Goal: Transaction & Acquisition: Purchase product/service

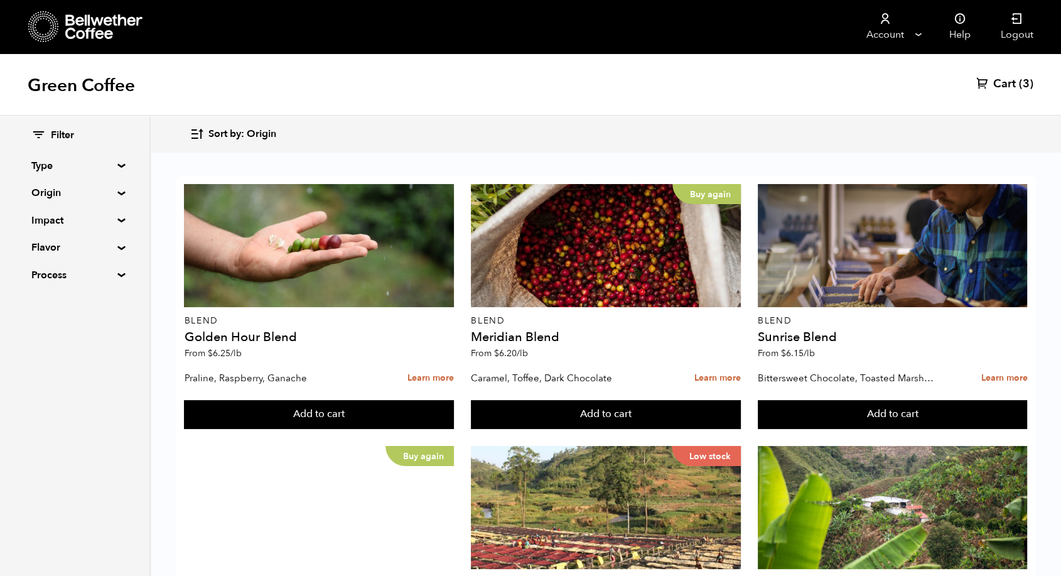
click at [1001, 81] on span "Cart" at bounding box center [1004, 84] width 23 height 15
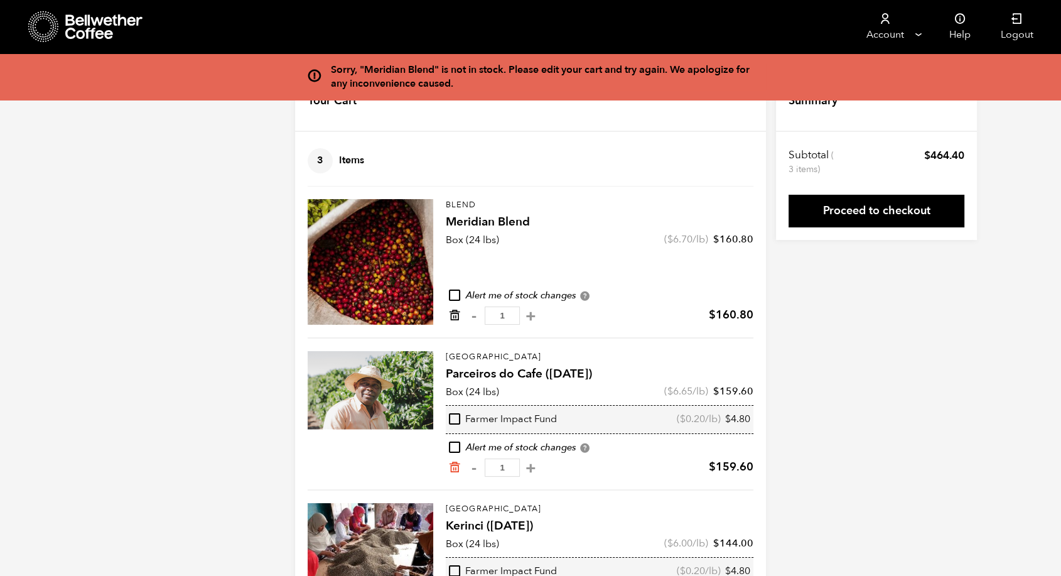
click at [457, 318] on icon "Remove from cart" at bounding box center [454, 315] width 13 height 13
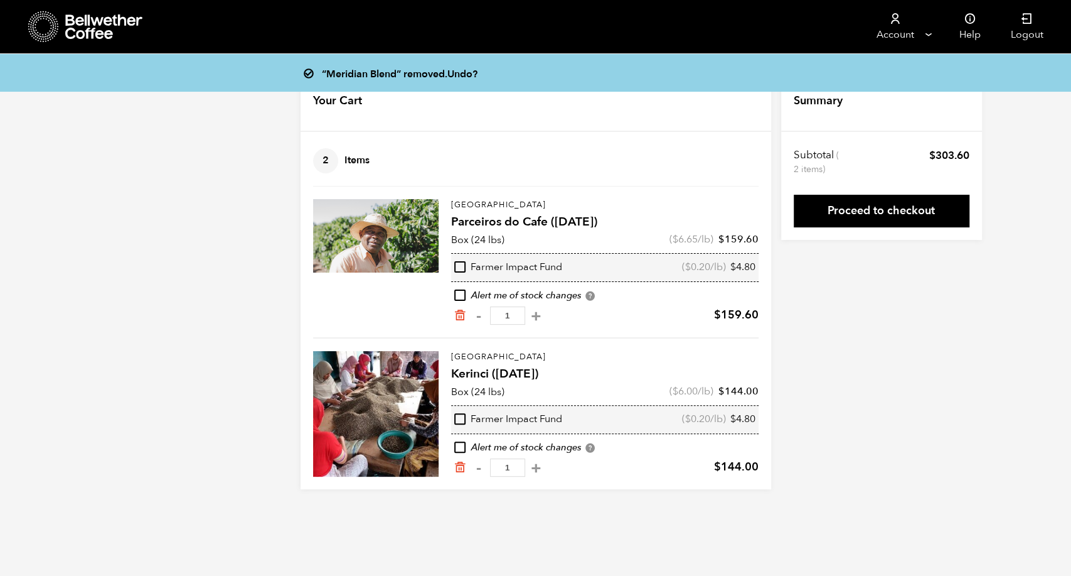
click at [807, 339] on div "“Meridian Blend” removed. Undo? Your Cart 2 Items Update cart 2 Items Brazil Pa…" at bounding box center [535, 280] width 1071 height 417
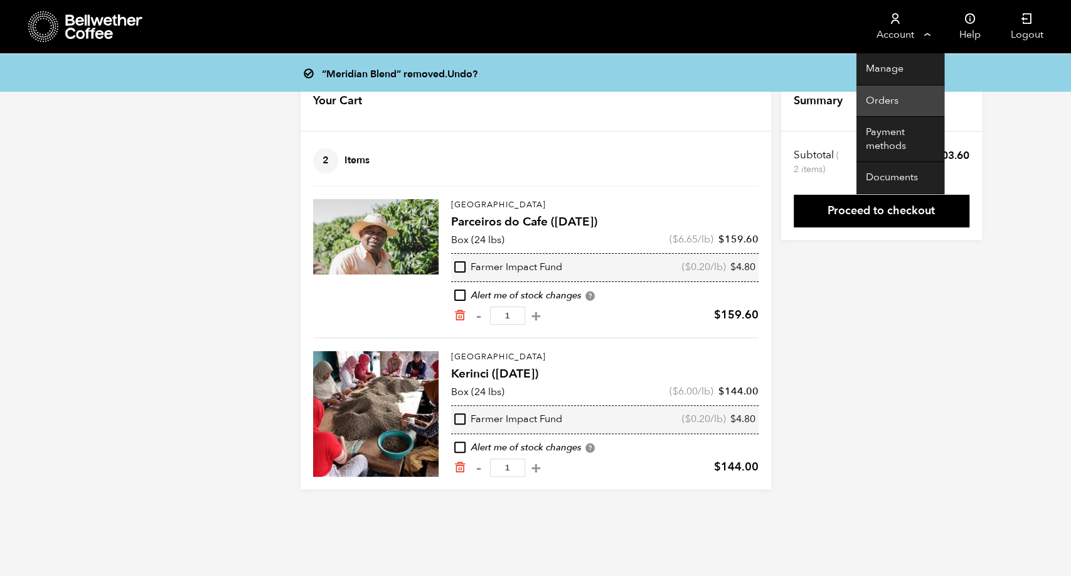
click at [894, 103] on link "Orders" at bounding box center [901, 101] width 88 height 32
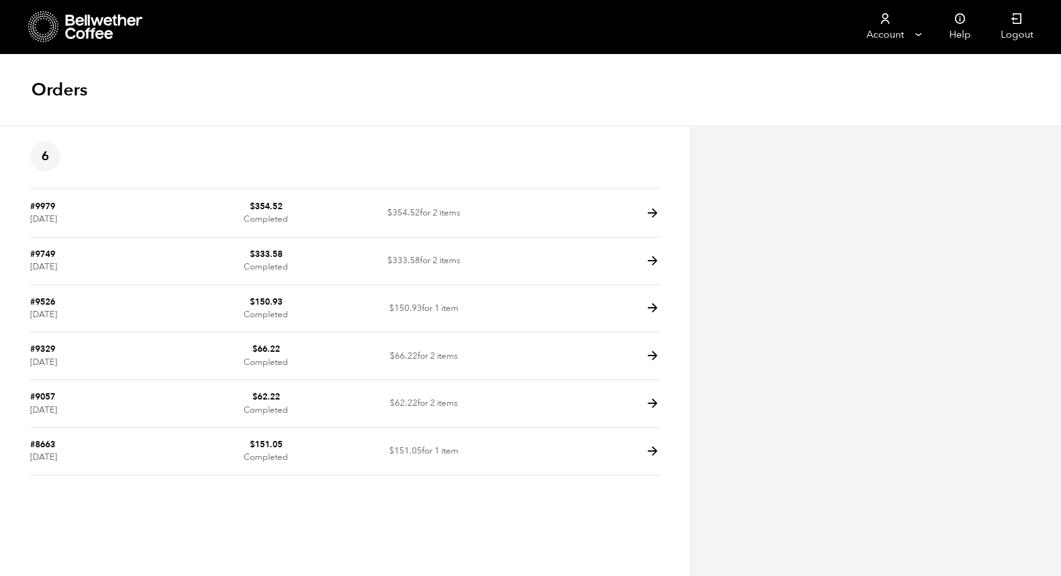
click at [88, 29] on icon at bounding box center [104, 26] width 78 height 25
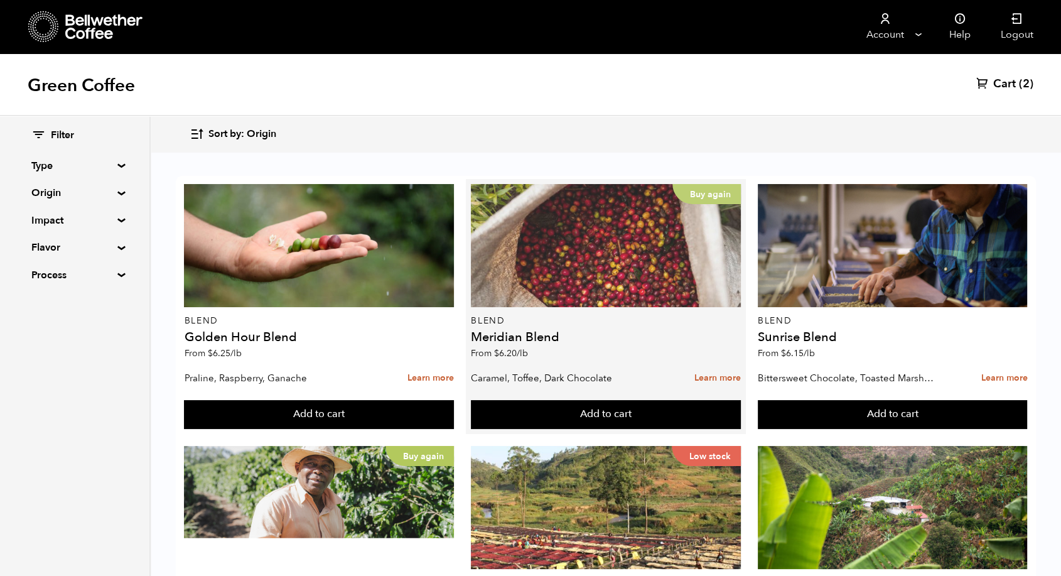
click at [672, 190] on p "Buy again" at bounding box center [706, 194] width 68 height 20
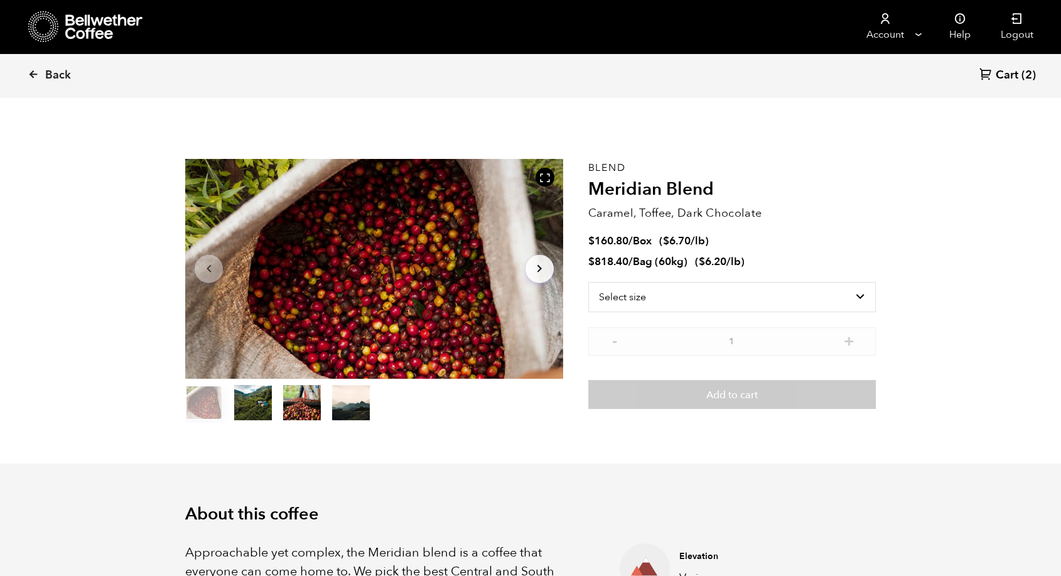
scroll to position [546, 668]
click at [855, 303] on select "Select size Bag (60kg) (132 lbs) Box (24 lbs)" at bounding box center [731, 297] width 287 height 30
select select "box"
click at [588, 282] on select "Select size Bag (60kg) (132 lbs) Box (24 lbs)" at bounding box center [731, 297] width 287 height 30
click at [44, 77] on link "Back" at bounding box center [67, 75] width 78 height 43
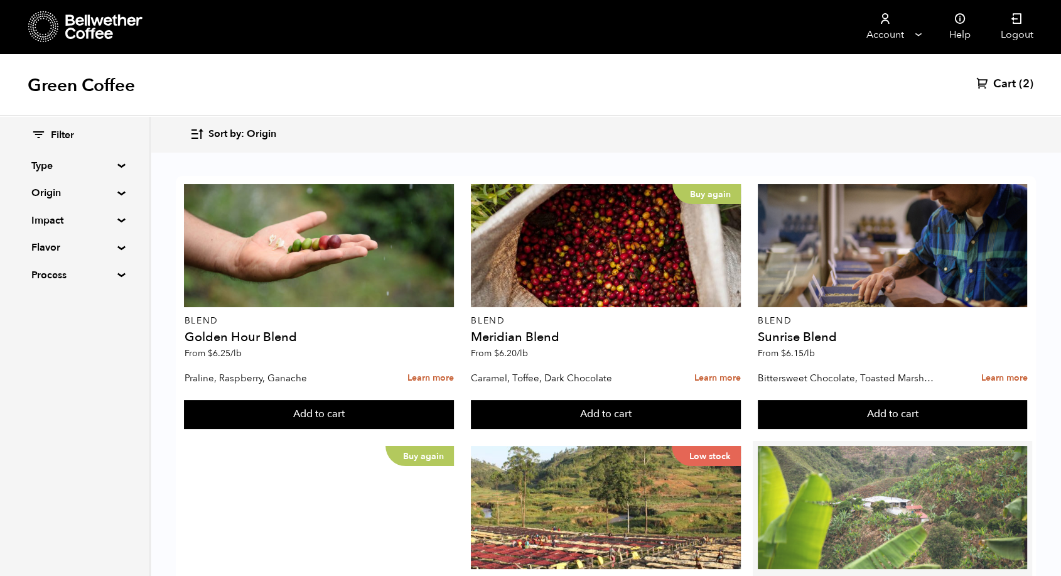
scroll to position [750, 0]
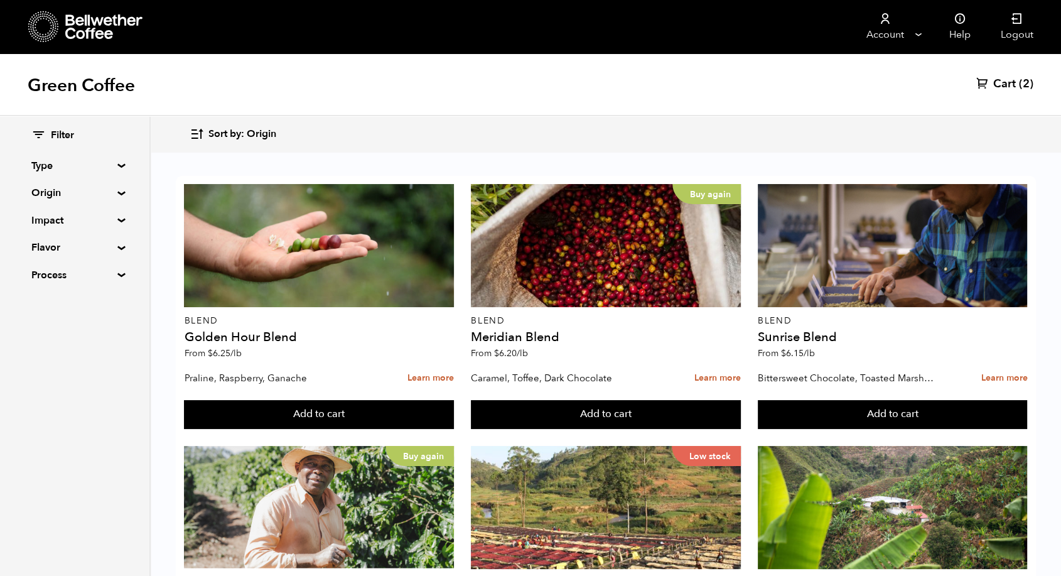
click at [454, 429] on button "Add to cart" at bounding box center [319, 414] width 270 height 29
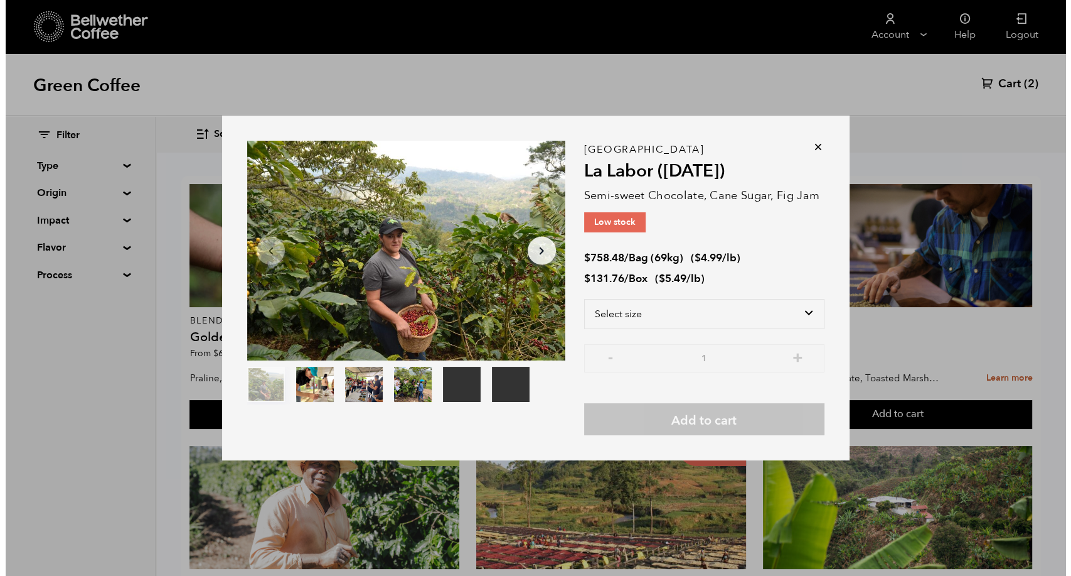
scroll to position [751, 0]
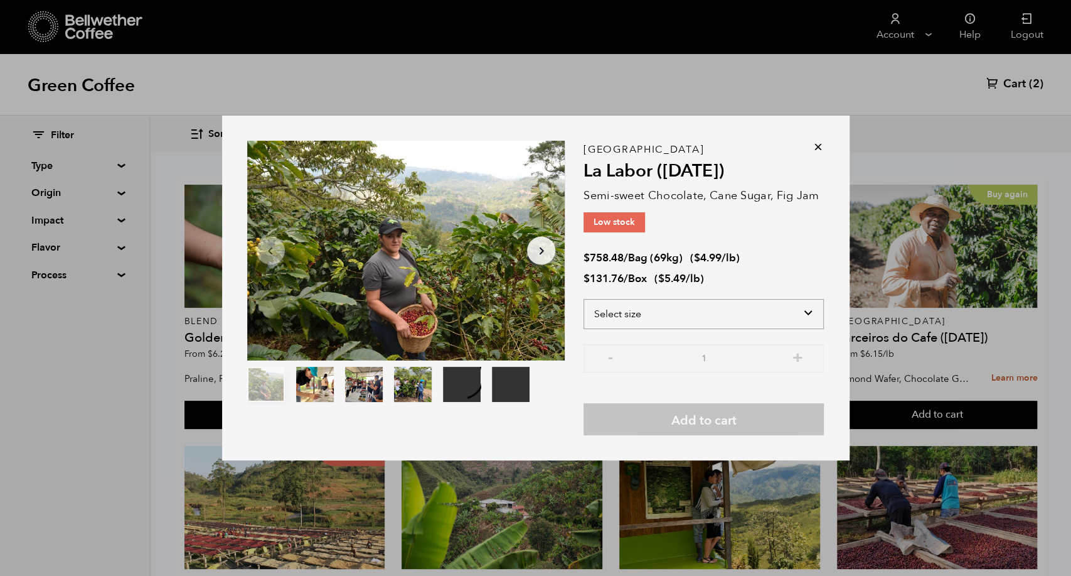
click at [678, 306] on select "Select size Bag (69kg) (152 lbs) Box (24 lbs)" at bounding box center [704, 314] width 240 height 30
select select "box"
click at [584, 299] on select "Select size Bag (69kg) (152 lbs) Box (24 lbs)" at bounding box center [704, 314] width 240 height 30
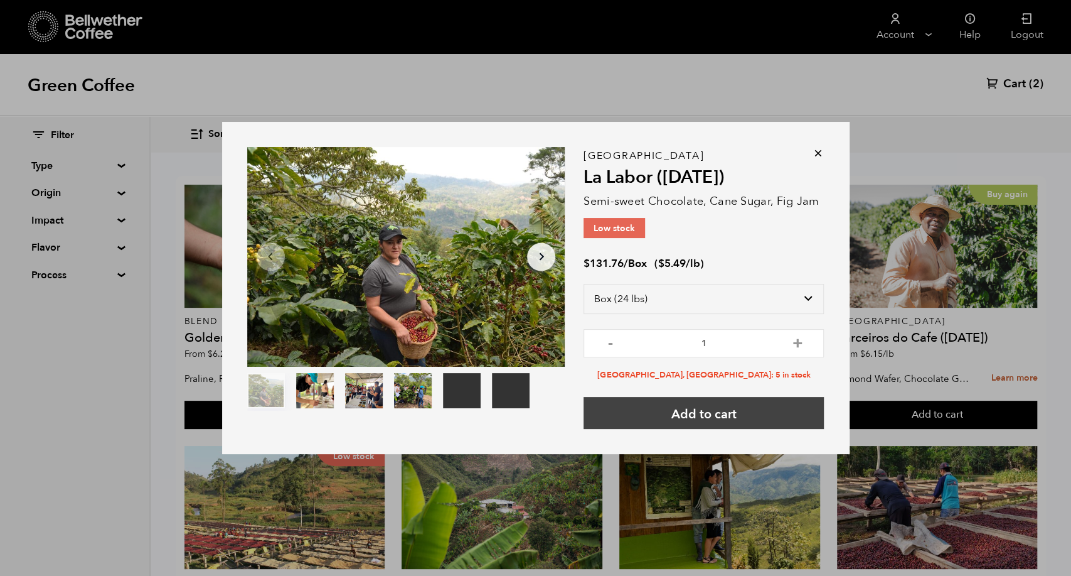
click at [698, 416] on button "Add to cart" at bounding box center [704, 413] width 240 height 32
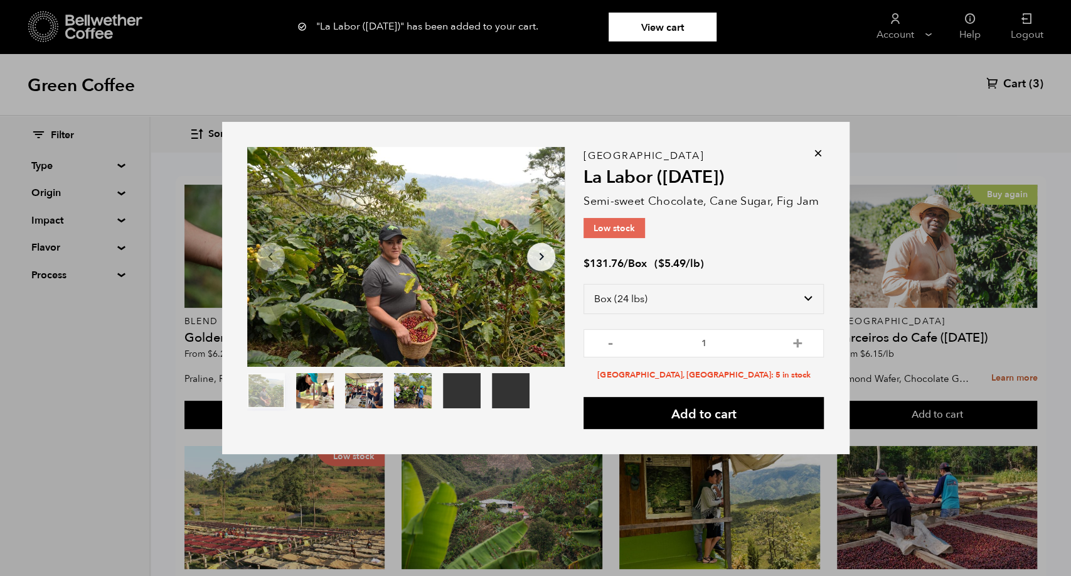
click at [813, 154] on icon at bounding box center [818, 153] width 13 height 13
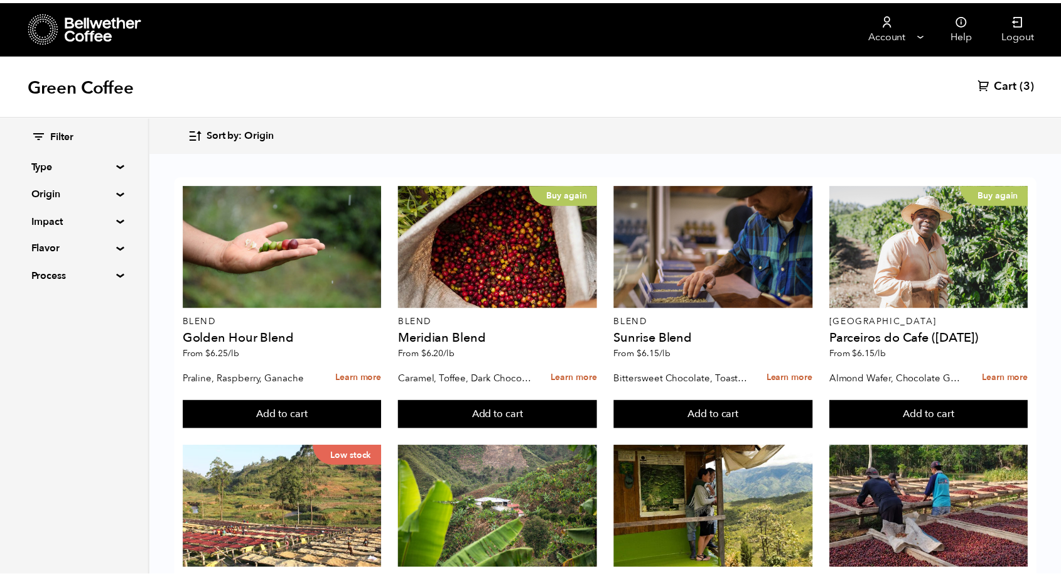
scroll to position [750, 0]
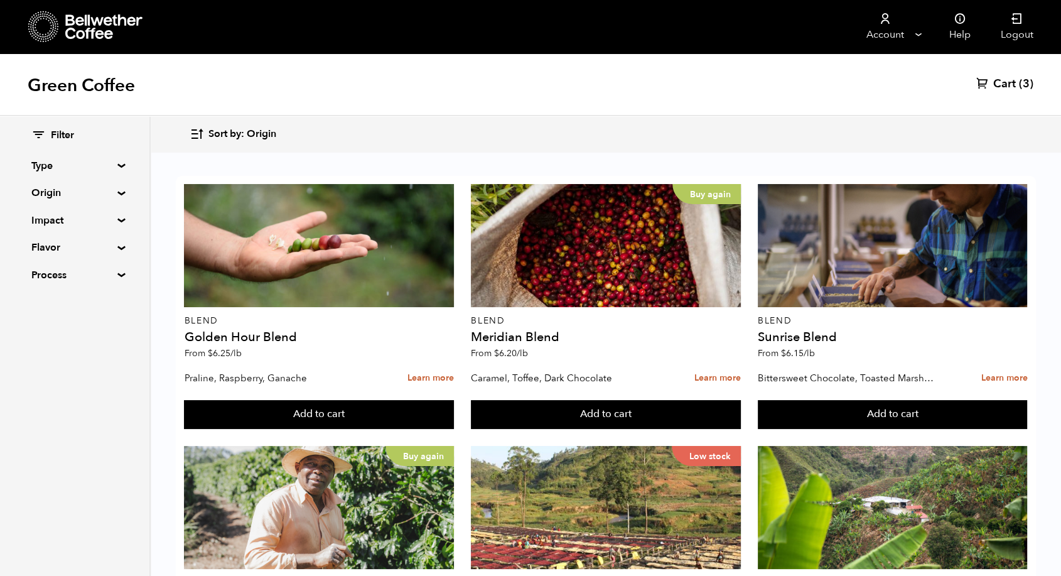
click at [1012, 82] on span "Cart" at bounding box center [1004, 84] width 23 height 15
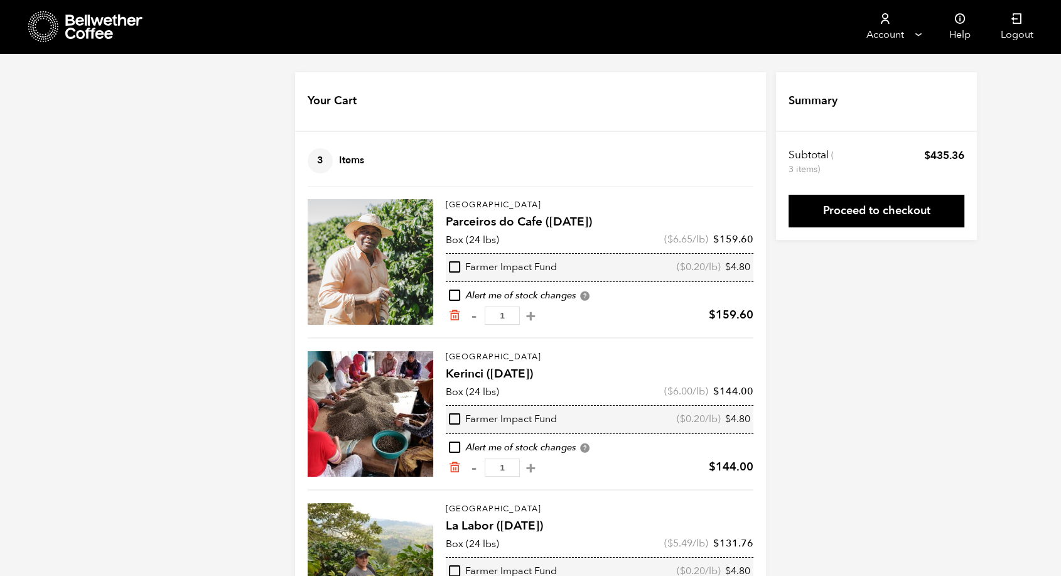
scroll to position [84, 0]
